Goal: Find specific fact: Find specific fact

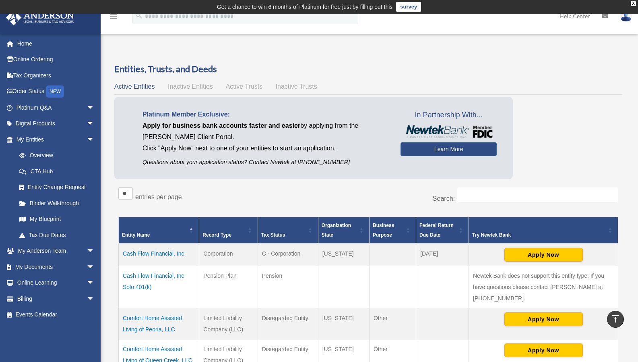
scroll to position [252, 0]
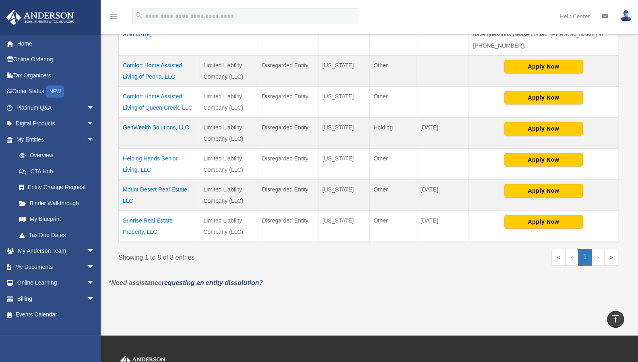
click at [163, 64] on td "Comfort Home Assisted Living of Peoria, LLC" at bounding box center [159, 71] width 81 height 31
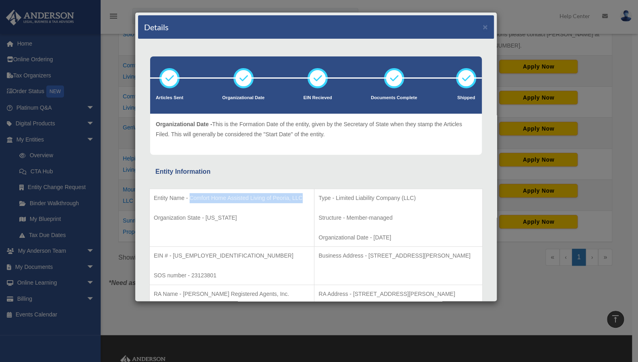
drag, startPoint x: 190, startPoint y: 197, endPoint x: 283, endPoint y: 204, distance: 93.7
click at [283, 203] on p "Entity Name - Comfort Home Assisted Living of Peoria, LLC" at bounding box center [232, 198] width 156 height 10
copy p "Comfort Home Assisted Living of Peoria, LLC"
click at [314, 210] on td "Type - Limited Liability Company (LLC) Structure - Member-managed Organizationa…" at bounding box center [398, 217] width 168 height 58
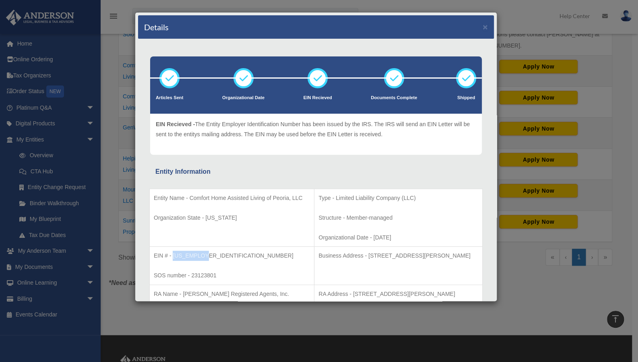
drag, startPoint x: 172, startPoint y: 253, endPoint x: 215, endPoint y: 259, distance: 43.1
click at [215, 259] on p "EIN # - 85-2769303" at bounding box center [232, 255] width 156 height 10
copy p "85-2769303"
click at [222, 237] on td "Entity Name - Comfort Home Assisted Living of Peoria, LLC Organization State - …" at bounding box center [232, 217] width 165 height 58
drag, startPoint x: 192, startPoint y: 253, endPoint x: 202, endPoint y: 254, distance: 10.1
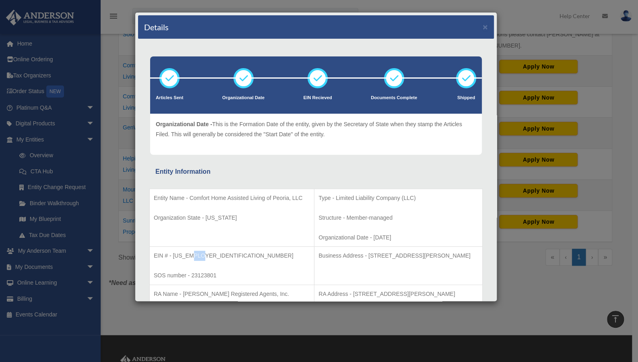
click at [202, 254] on p "EIN # - 85-2769303" at bounding box center [232, 255] width 156 height 10
click at [225, 257] on p "EIN # - 85-2769303" at bounding box center [232, 255] width 156 height 10
click at [483, 27] on button "×" at bounding box center [485, 27] width 5 height 8
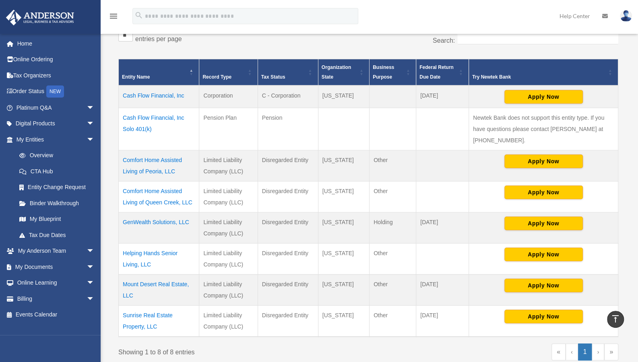
scroll to position [157, 0]
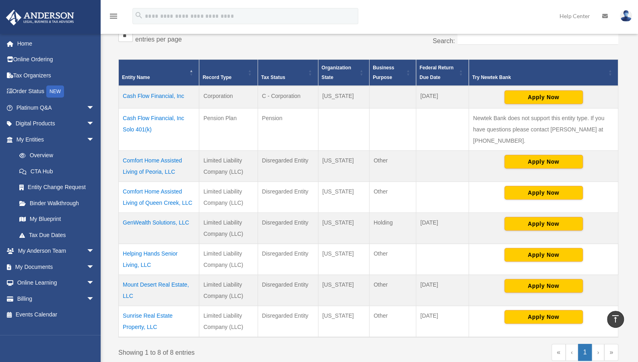
click at [163, 244] on td "Helping Hands Senior Living, LLC" at bounding box center [159, 259] width 81 height 31
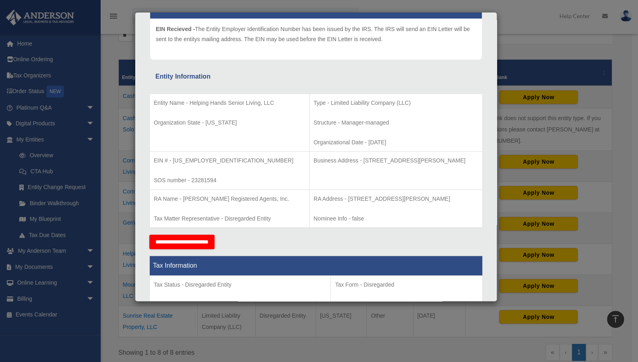
scroll to position [0, 0]
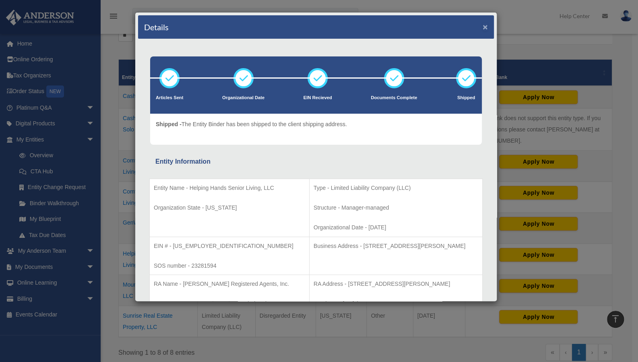
click at [483, 27] on button "×" at bounding box center [485, 27] width 5 height 8
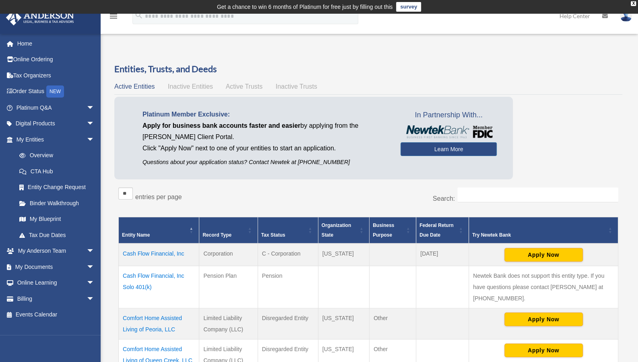
click at [69, 20] on img at bounding box center [40, 18] width 73 height 16
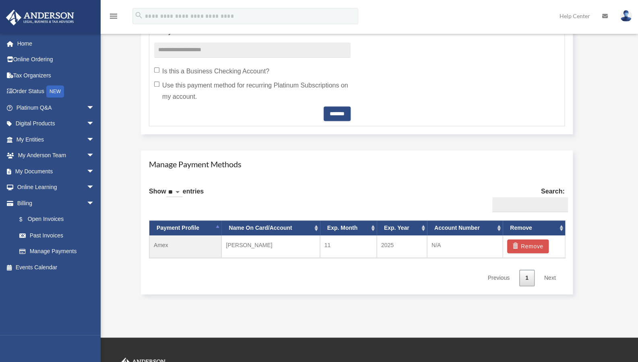
scroll to position [482, 0]
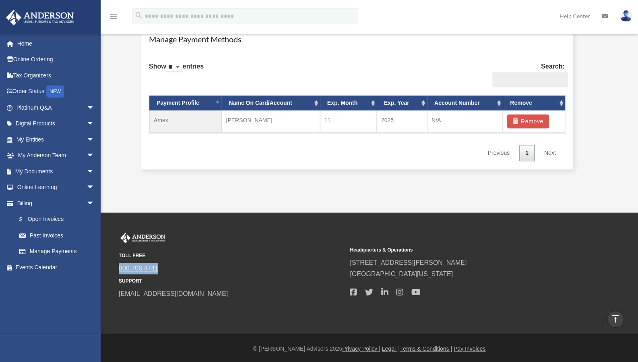
drag, startPoint x: 163, startPoint y: 267, endPoint x: 119, endPoint y: 267, distance: 43.9
click at [119, 267] on span "800.706.4741" at bounding box center [231, 268] width 225 height 11
copy link "800.706.4741"
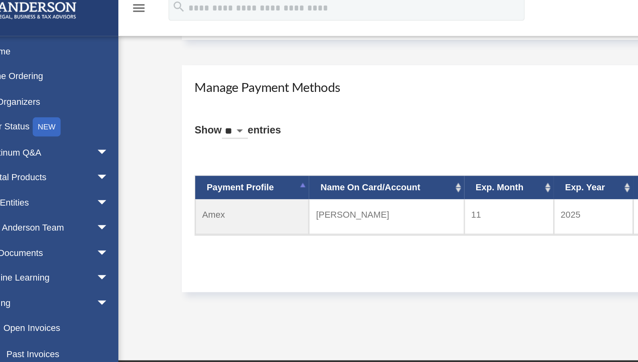
scroll to position [455, 0]
